Goal: Task Accomplishment & Management: Manage account settings

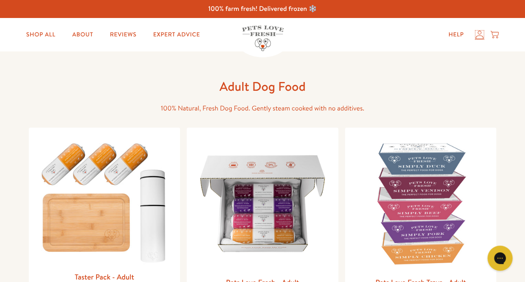
click at [477, 35] on icon at bounding box center [479, 34] width 8 height 9
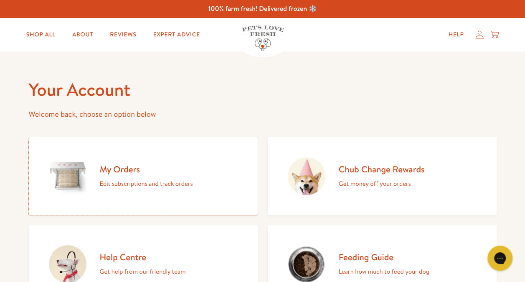
click at [127, 183] on p "Edit subscriptions and track orders" at bounding box center [146, 183] width 93 height 11
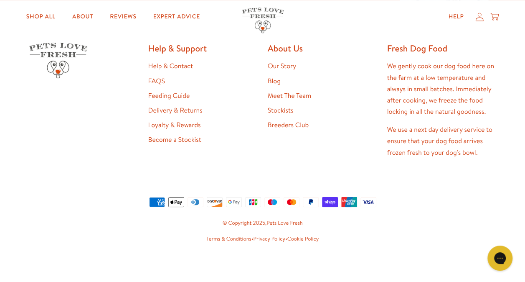
scroll to position [254, 0]
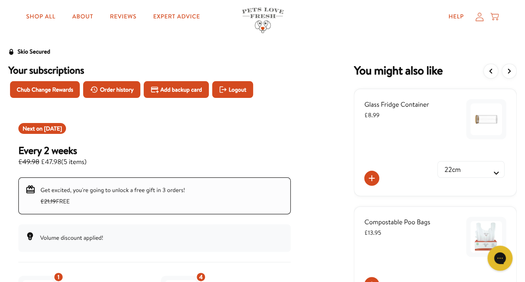
scroll to position [13, 0]
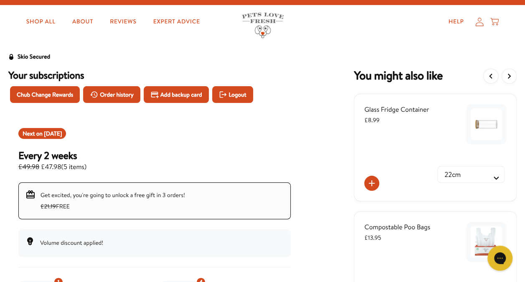
click at [118, 93] on span "Order history" at bounding box center [117, 94] width 34 height 9
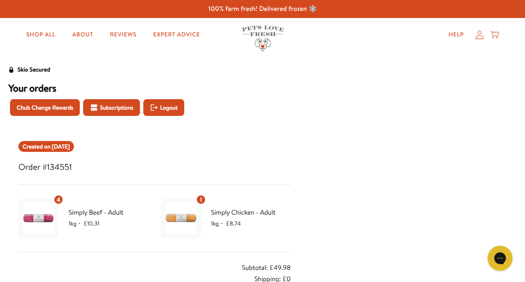
drag, startPoint x: 249, startPoint y: 133, endPoint x: 40, endPoint y: 108, distance: 210.3
click at [40, 108] on span "Chub Change Rewards" at bounding box center [45, 107] width 56 height 9
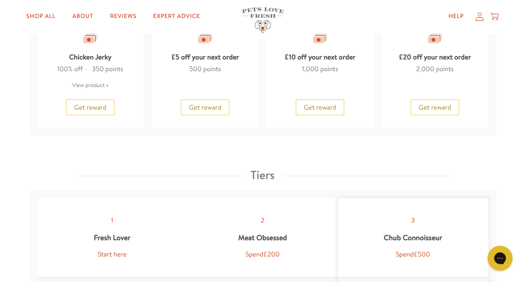
scroll to position [710, 0]
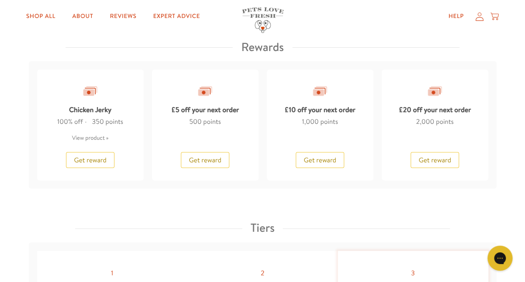
click at [96, 158] on span "Get reward" at bounding box center [90, 159] width 33 height 9
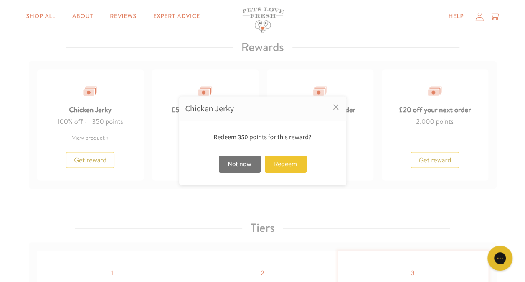
click at [288, 163] on div "Redeem" at bounding box center [286, 163] width 42 height 17
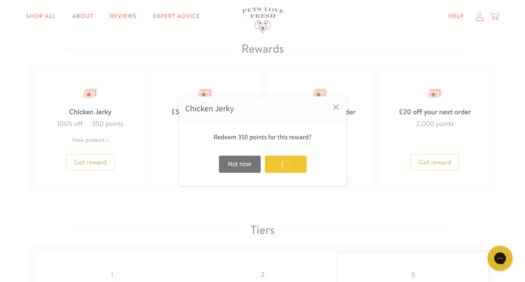
scroll to position [712, 0]
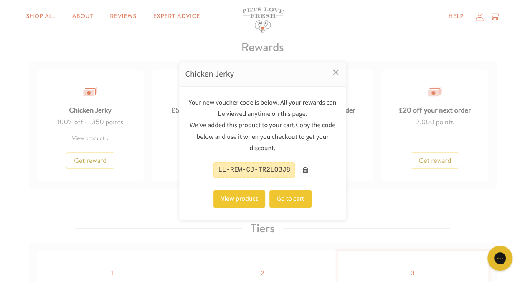
drag, startPoint x: 287, startPoint y: 162, endPoint x: 284, endPoint y: 195, distance: 32.7
click at [284, 195] on link "Go to cart" at bounding box center [290, 198] width 42 height 17
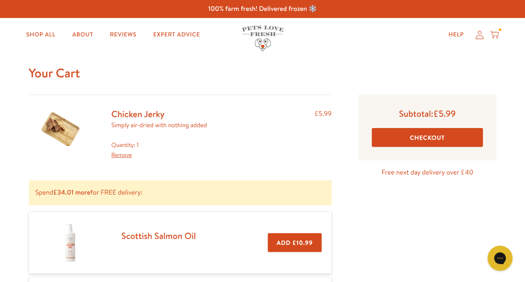
click at [438, 139] on button "Checkout" at bounding box center [428, 137] width 112 height 19
click at [477, 35] on icon at bounding box center [479, 34] width 8 height 9
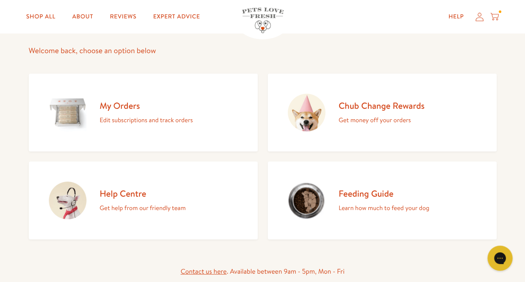
scroll to position [84, 0]
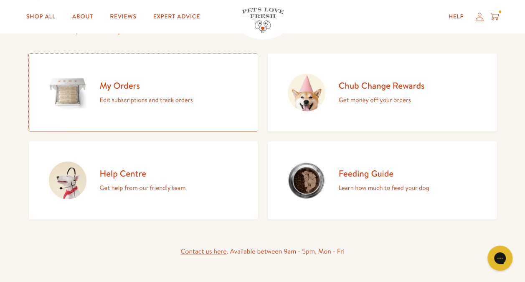
click at [118, 98] on p "Edit subscriptions and track orders" at bounding box center [146, 99] width 93 height 11
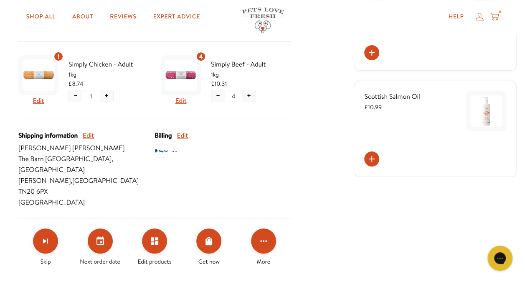
scroll to position [251, 0]
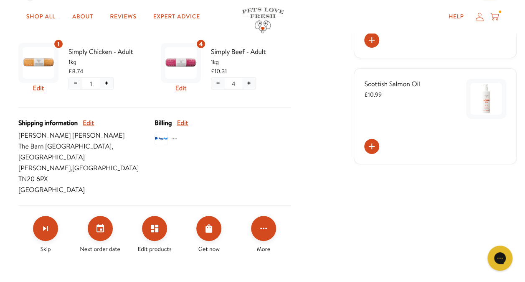
click at [153, 224] on icon "Edit products" at bounding box center [155, 228] width 8 height 8
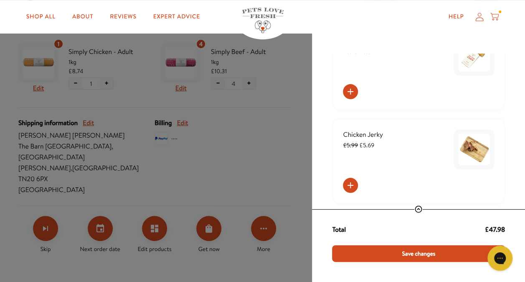
scroll to position [627, 0]
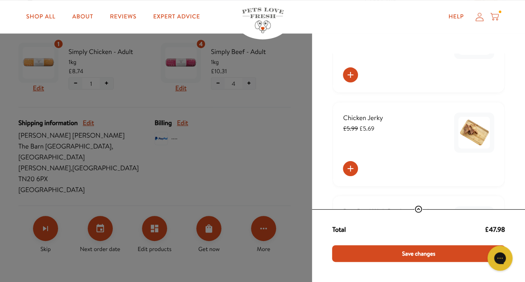
click at [350, 167] on icon "Add order to subscription" at bounding box center [351, 168] width 6 height 6
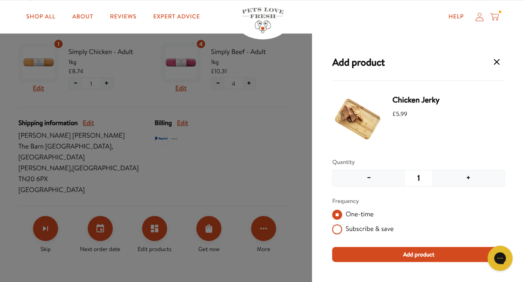
click at [411, 254] on span "Add product" at bounding box center [418, 253] width 31 height 9
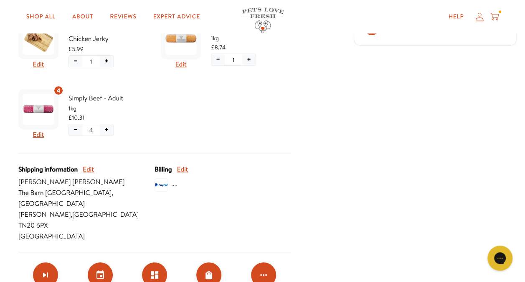
scroll to position [292, 0]
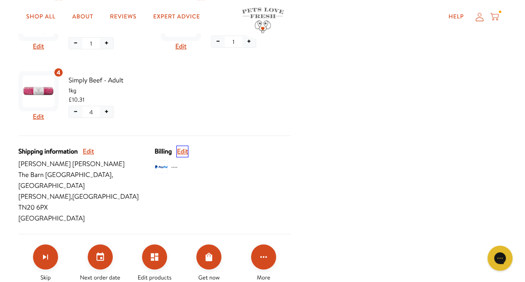
click at [184, 150] on button "Edit" at bounding box center [182, 151] width 11 height 11
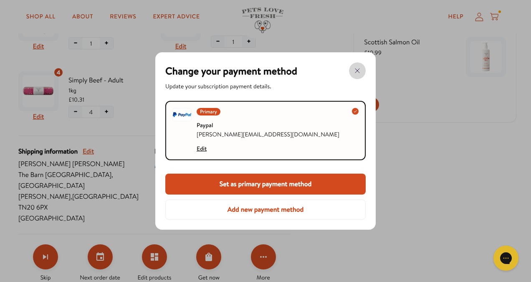
click at [360, 71] on icon "button" at bounding box center [358, 71] width 10 height 10
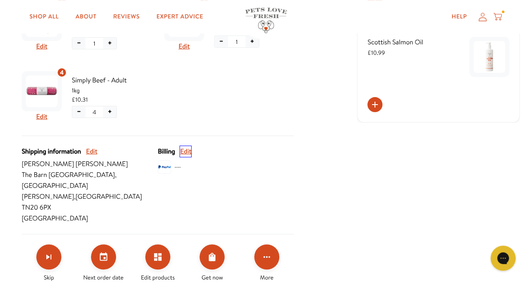
scroll to position [334, 0]
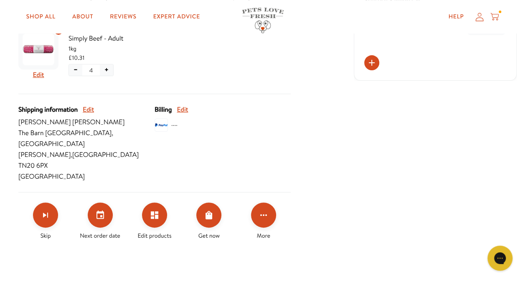
click at [270, 202] on button "Click for more options" at bounding box center [263, 214] width 25 height 25
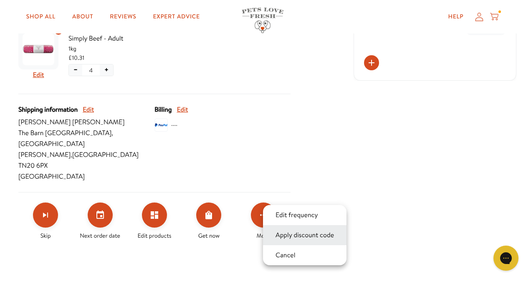
click at [288, 230] on button "Apply discount code" at bounding box center [304, 235] width 63 height 10
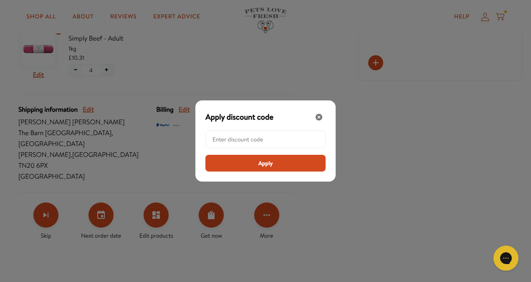
click at [247, 138] on input "Modal" at bounding box center [268, 139] width 111 height 17
paste input "Dear Fiona I’m in the process of setting the Serabi Board dates for the second …"
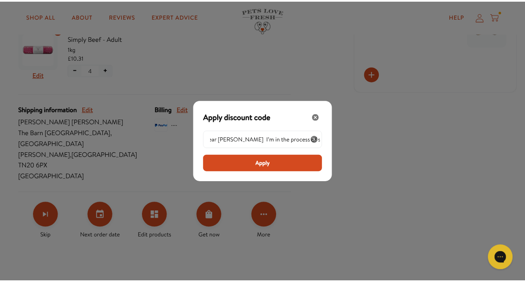
scroll to position [0, 0]
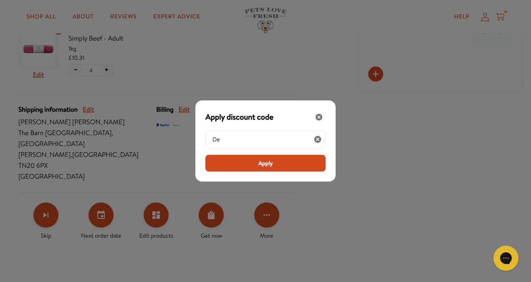
type input "D"
click at [317, 117] on icon "Close" at bounding box center [319, 117] width 7 height 7
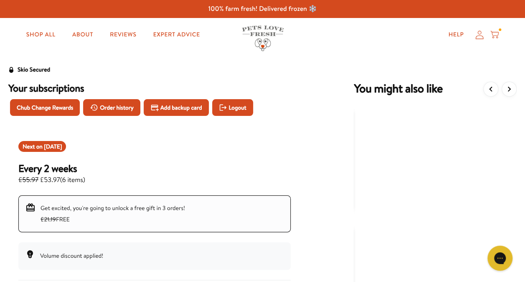
click at [58, 107] on span "Chub Change Rewards" at bounding box center [45, 107] width 56 height 9
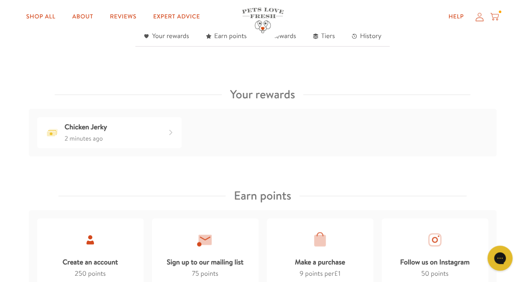
scroll to position [292, 0]
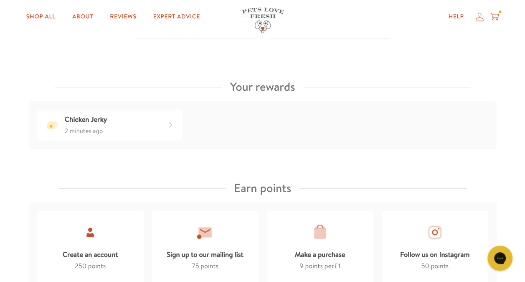
click at [160, 128] on div "Chicken Jerky 2 minutes ago" at bounding box center [109, 124] width 145 height 31
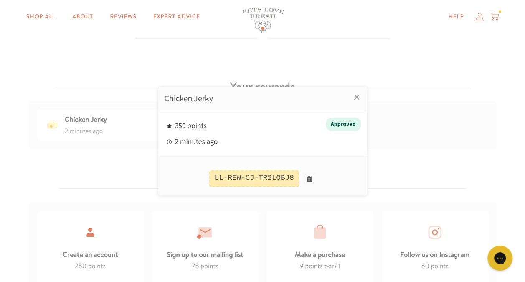
click at [305, 177] on button at bounding box center [308, 178] width 13 height 13
click at [479, 18] on div at bounding box center [262, 141] width 525 height 282
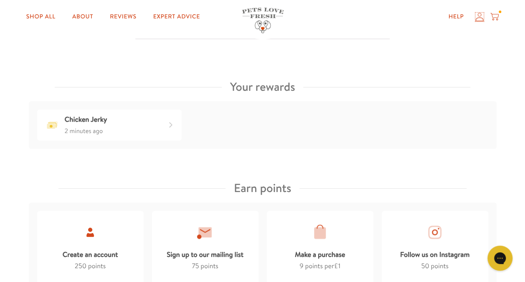
click at [480, 15] on icon at bounding box center [479, 16] width 8 height 9
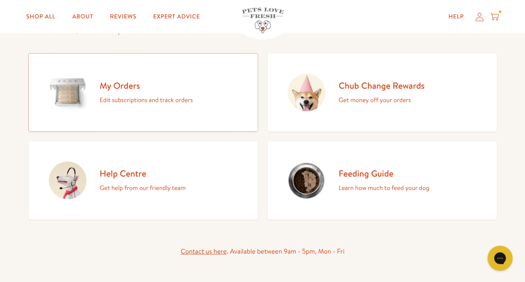
click at [154, 97] on p "Edit subscriptions and track orders" at bounding box center [146, 99] width 93 height 11
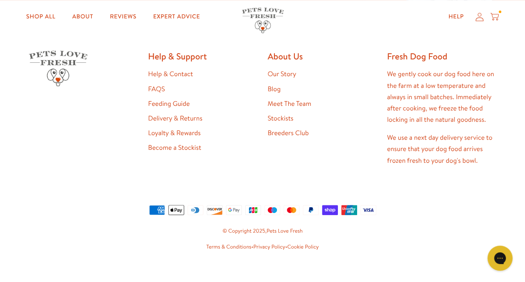
scroll to position [254, 0]
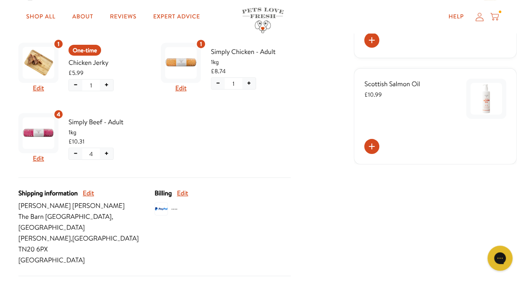
scroll to position [292, 0]
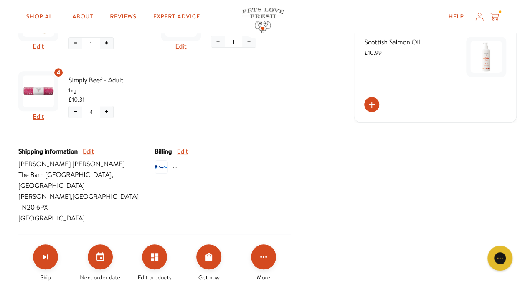
click at [266, 251] on icon "Click for more options" at bounding box center [264, 256] width 10 height 10
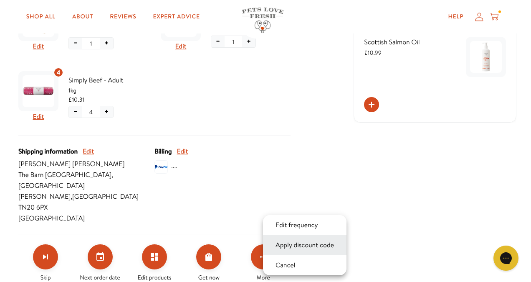
click at [309, 242] on button "Apply discount code" at bounding box center [304, 245] width 63 height 10
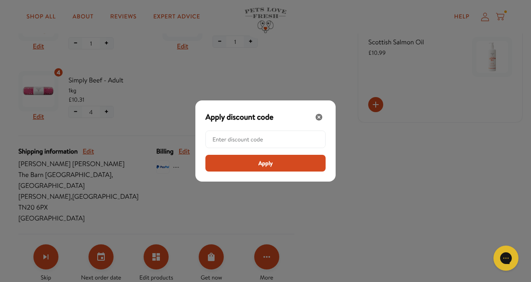
click at [271, 142] on input "Modal" at bounding box center [268, 139] width 111 height 17
paste input "LL-REW-CJ-TR2LOBJ8"
type input "LL-REW-CJ-TR2LOBJ8"
click at [277, 162] on button "Apply" at bounding box center [265, 163] width 120 height 17
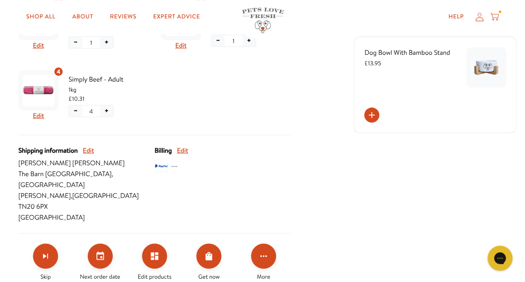
scroll to position [334, 0]
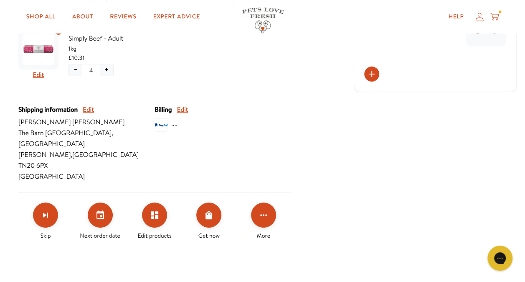
click at [265, 210] on icon "Click for more options" at bounding box center [264, 215] width 10 height 10
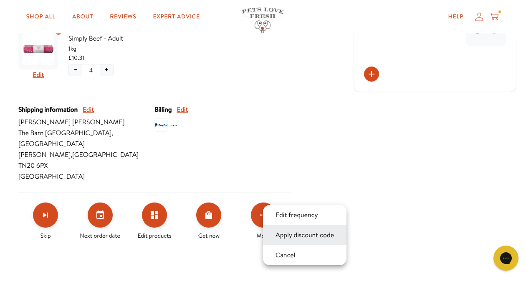
click at [300, 238] on button "Apply discount code" at bounding box center [304, 235] width 63 height 10
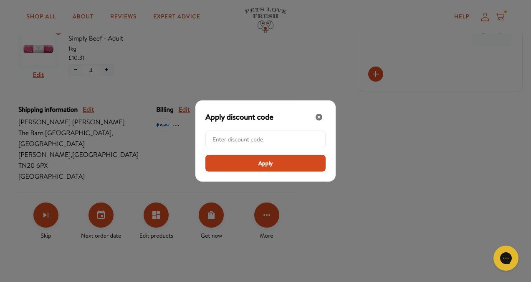
click at [246, 135] on input "Modal" at bounding box center [268, 139] width 111 height 17
paste input "LL-REW-CJ-TR2LOBJ8"
type input "LL-REW-CJ-TR2LOBJ8"
click at [249, 161] on button "Apply" at bounding box center [265, 163] width 120 height 17
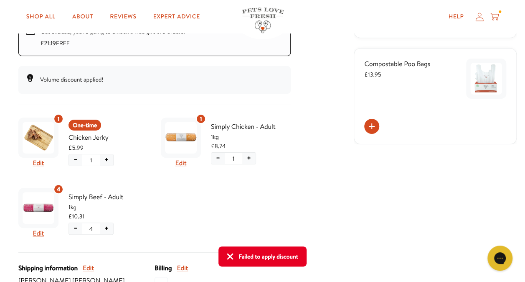
scroll to position [167, 0]
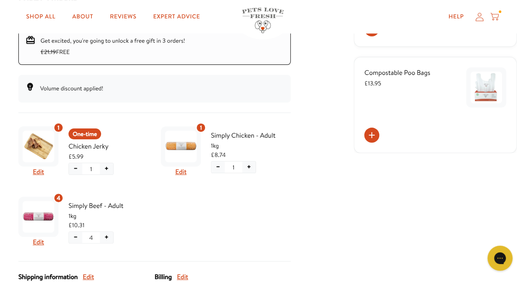
click at [75, 168] on button "−" at bounding box center [75, 168] width 13 height 11
click at [65, 197] on button "Confirm" at bounding box center [76, 198] width 48 height 13
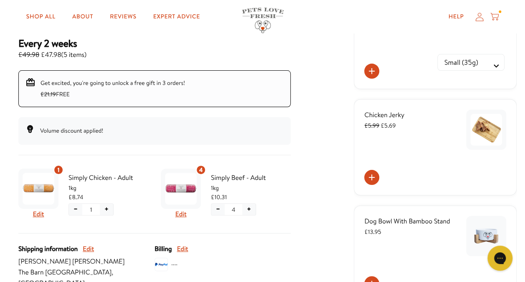
scroll to position [42, 0]
